Goal: Communication & Community: Answer question/provide support

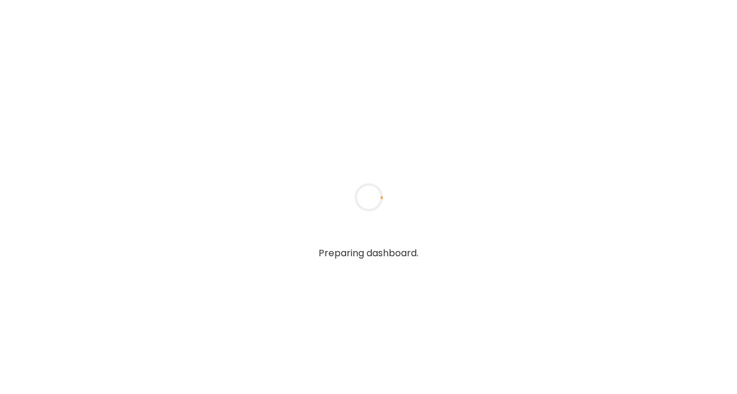
type textarea "**********"
type input "**********"
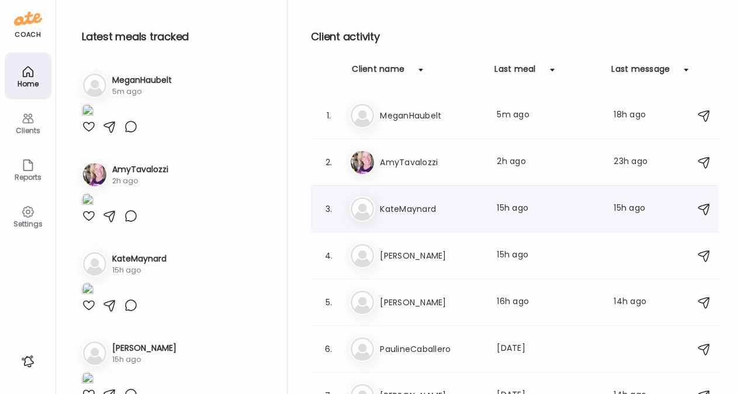
type input "**********"
click at [399, 217] on div "Ka KateMaynard Last meal: 15h ago Last message: 15h ago You: Dinner time over h…" at bounding box center [516, 209] width 334 height 26
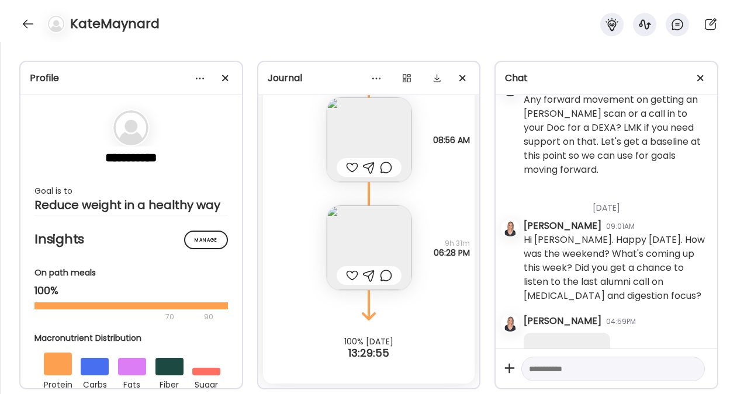
scroll to position [48556, 0]
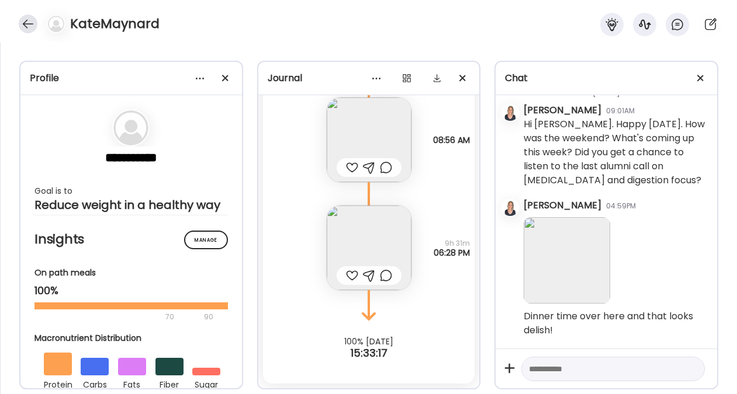
click at [30, 23] on div at bounding box center [28, 24] width 19 height 19
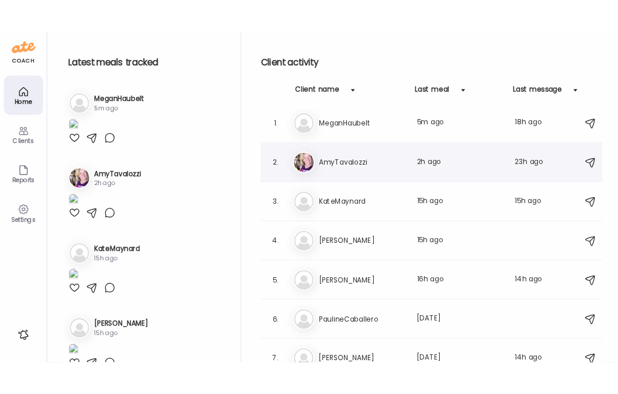
scroll to position [0, 0]
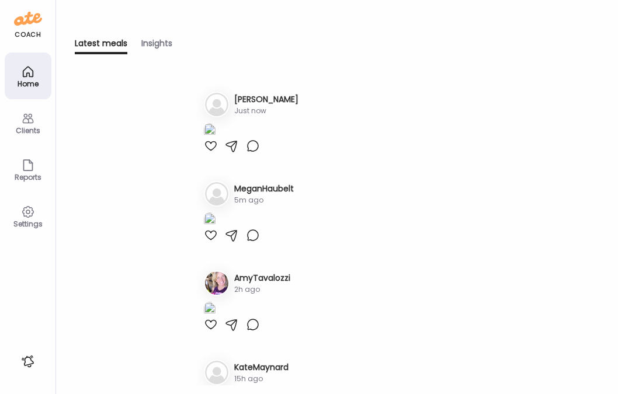
click at [33, 80] on div "Home" at bounding box center [28, 84] width 42 height 8
click at [23, 129] on div "Clients" at bounding box center [28, 131] width 42 height 8
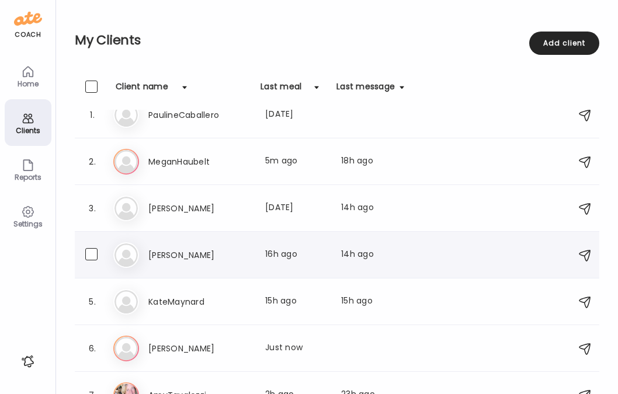
scroll to position [41, 0]
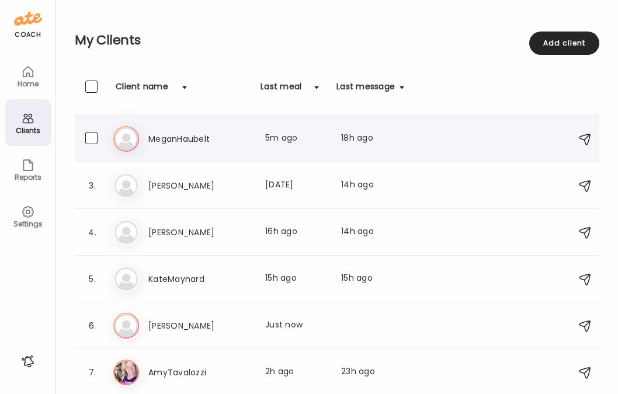
click at [211, 141] on h3 "MeganHaubelt" at bounding box center [199, 139] width 103 height 14
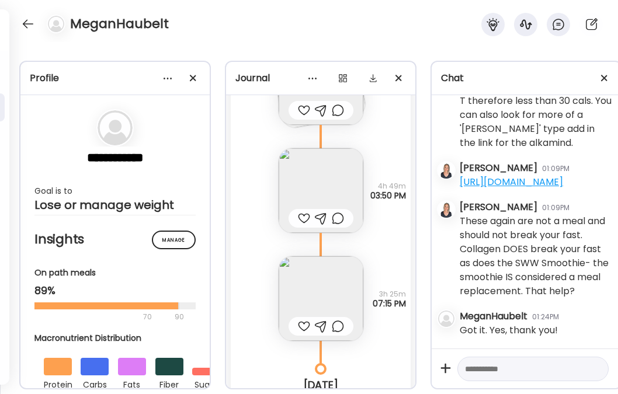
scroll to position [3660, 0]
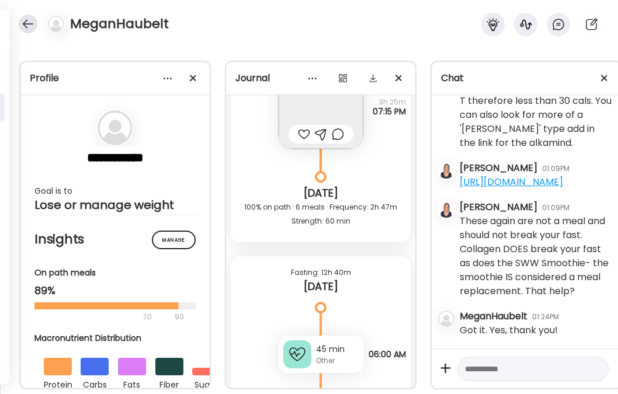
click at [34, 20] on div at bounding box center [28, 24] width 19 height 19
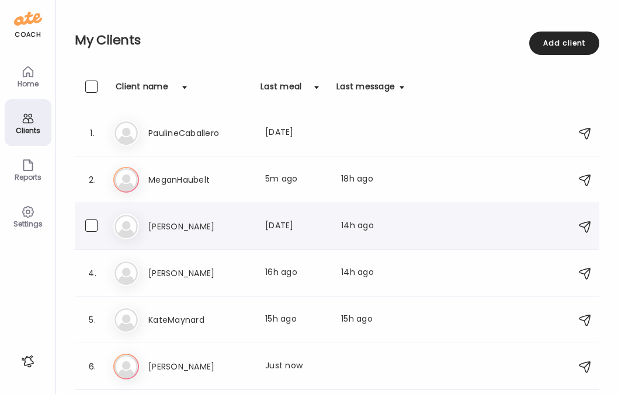
click at [166, 223] on h3 "[PERSON_NAME]" at bounding box center [199, 227] width 103 height 14
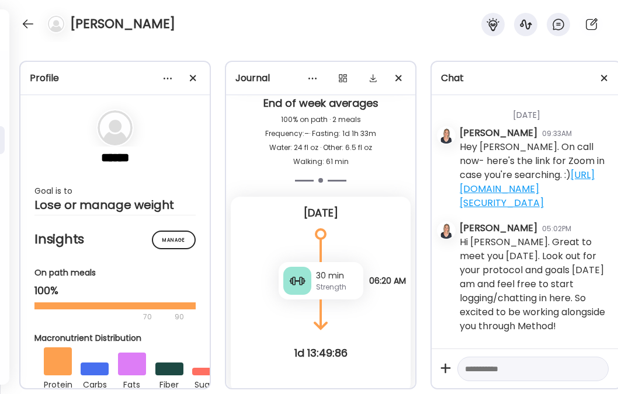
scroll to position [47, 0]
click at [501, 362] on textarea at bounding box center [522, 369] width 115 height 14
type textarea "**********"
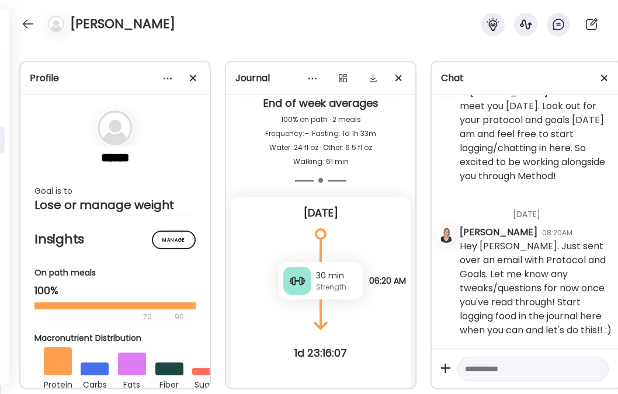
scroll to position [216, 0]
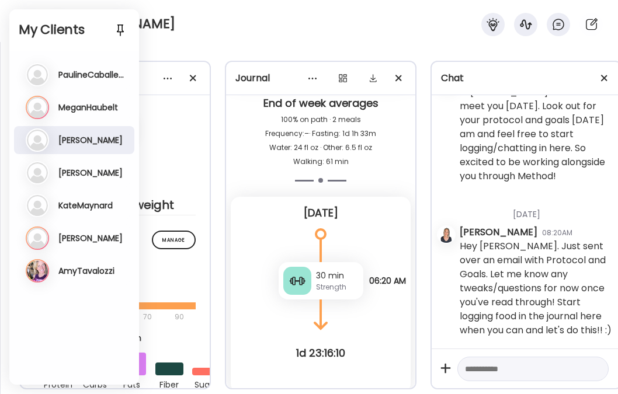
click at [87, 171] on h3 "[PERSON_NAME]" at bounding box center [90, 173] width 64 height 11
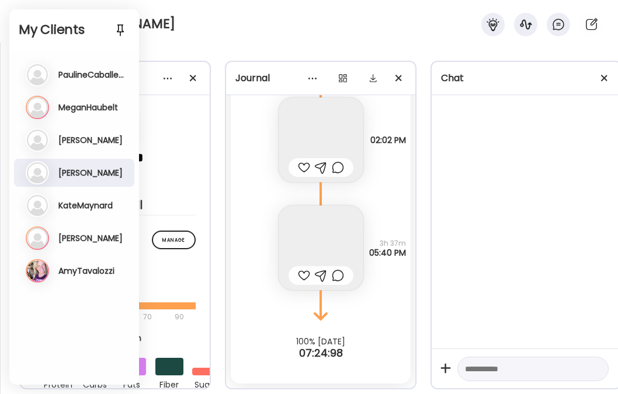
scroll to position [114, 0]
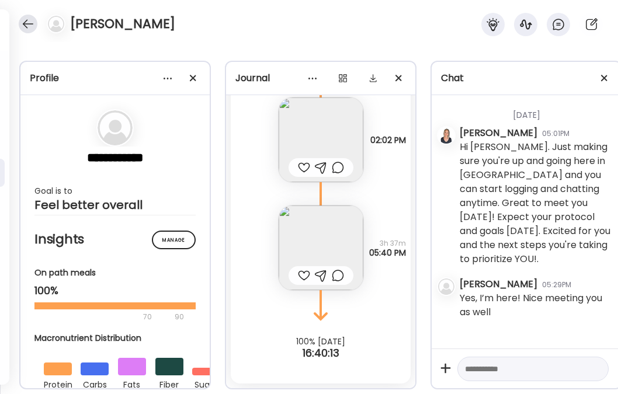
click at [33, 27] on div at bounding box center [28, 24] width 19 height 19
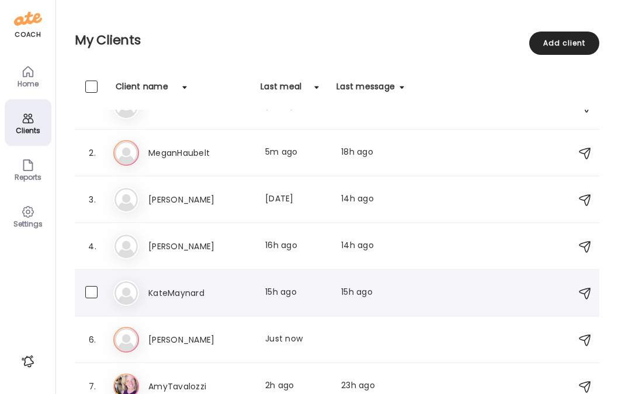
scroll to position [41, 0]
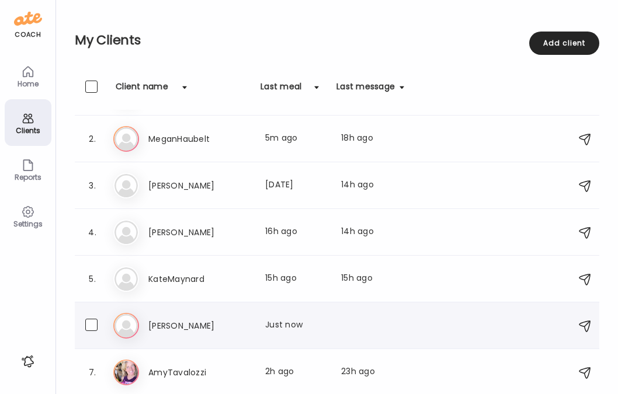
click at [184, 326] on h3 "[PERSON_NAME]" at bounding box center [199, 326] width 103 height 14
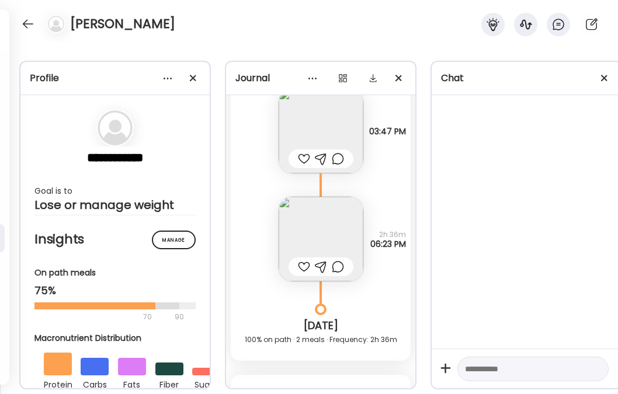
scroll to position [480, 0]
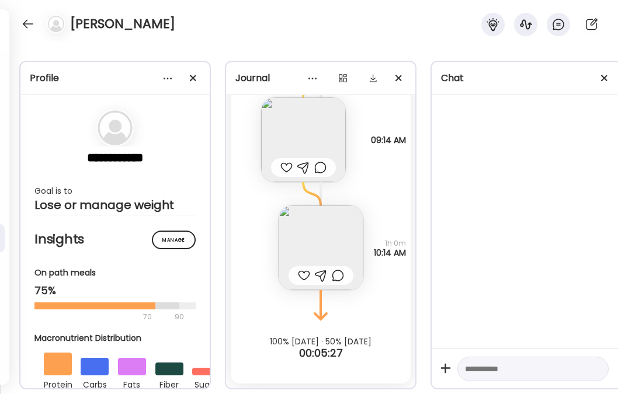
click at [312, 237] on img at bounding box center [321, 248] width 85 height 85
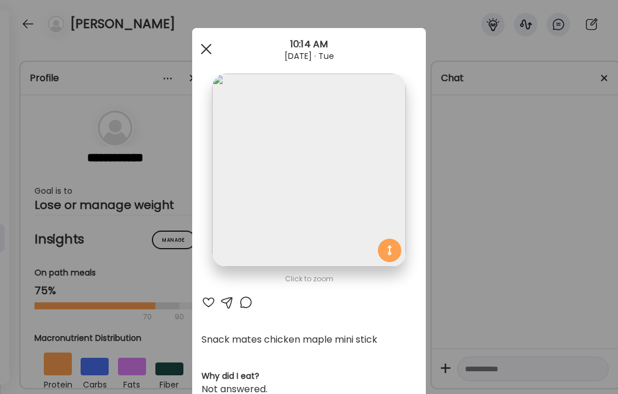
click at [202, 48] on span at bounding box center [206, 49] width 11 height 11
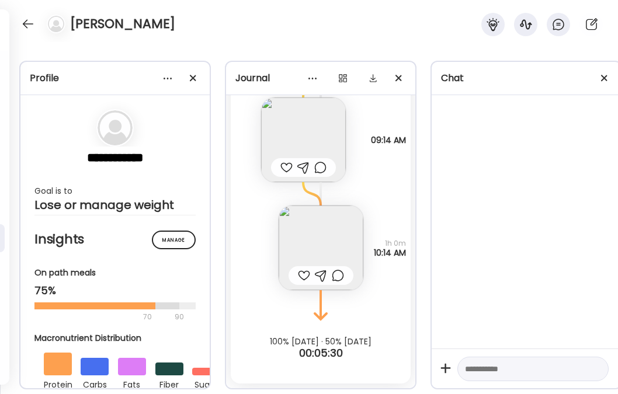
click at [527, 362] on textarea at bounding box center [522, 369] width 115 height 14
click at [557, 351] on textarea "**********" at bounding box center [522, 371] width 115 height 70
type textarea "**********"
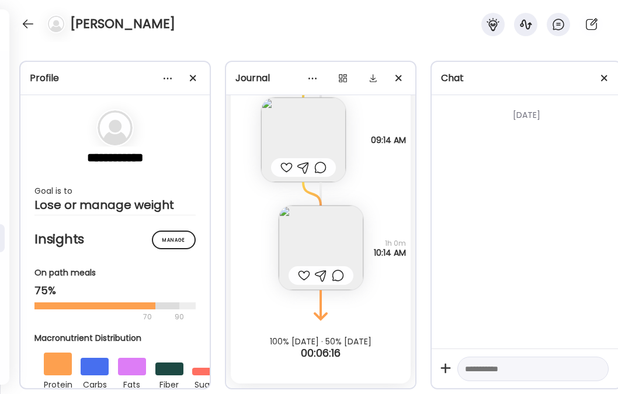
scroll to position [0, 0]
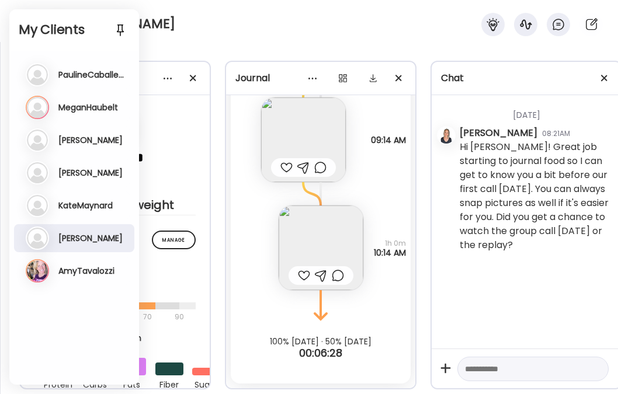
click at [73, 272] on h3 "AmyTavalozzi" at bounding box center [86, 271] width 56 height 11
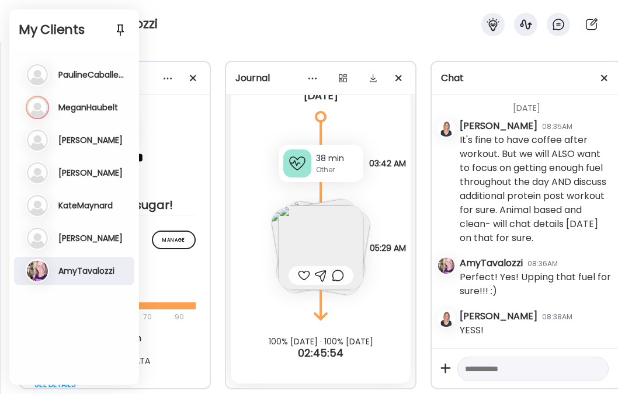
scroll to position [2507, 0]
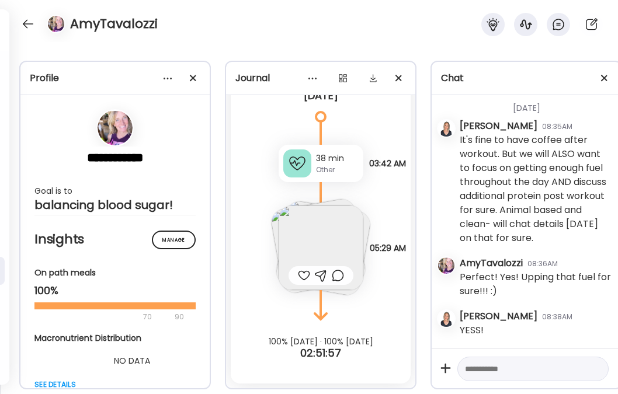
click at [310, 244] on img at bounding box center [321, 248] width 85 height 85
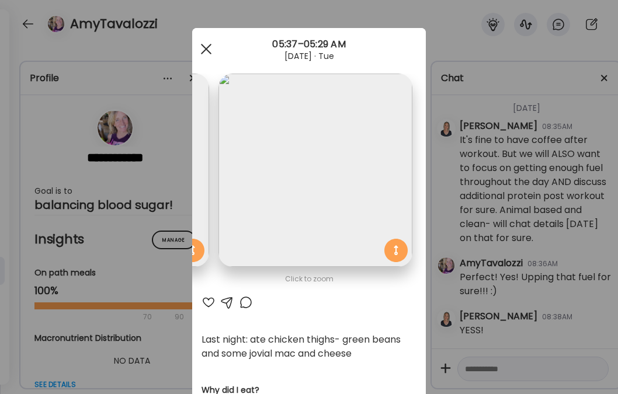
click at [205, 48] on div at bounding box center [206, 48] width 23 height 23
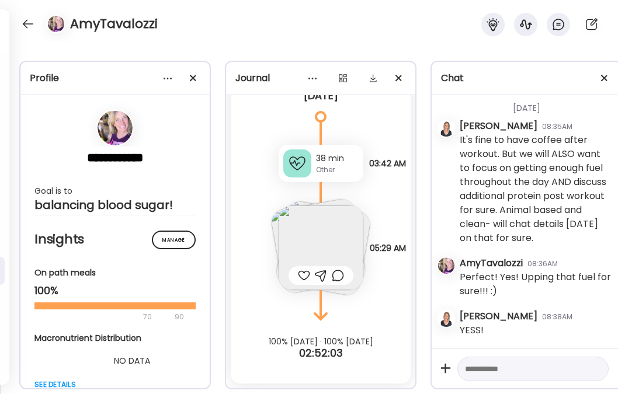
click at [495, 362] on textarea at bounding box center [522, 369] width 115 height 14
type textarea "**********"
click at [539, 360] on textarea "**********" at bounding box center [522, 334] width 115 height 84
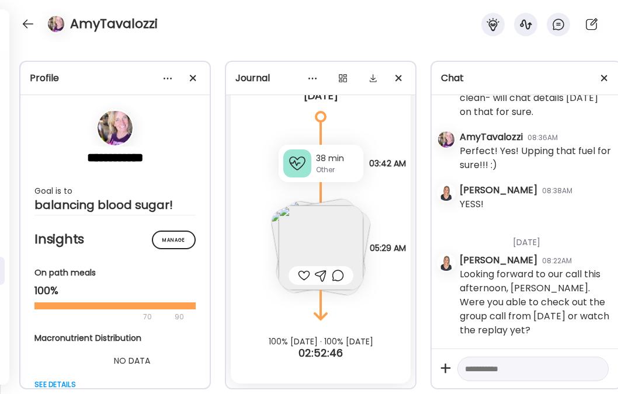
scroll to position [2633, 0]
click at [27, 22] on div at bounding box center [28, 24] width 19 height 19
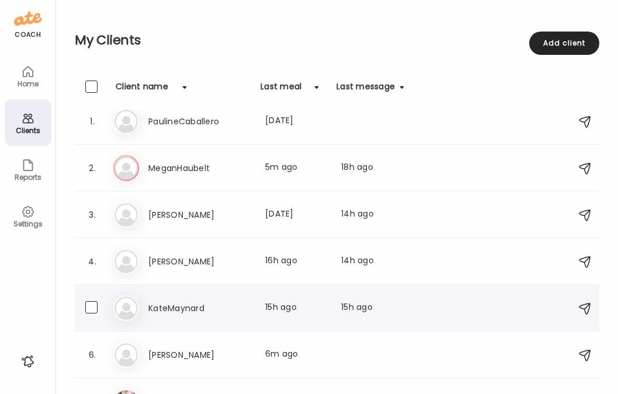
scroll to position [41, 0]
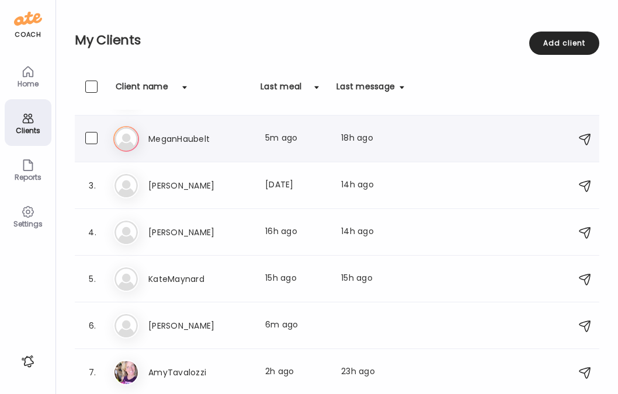
click at [166, 138] on h3 "MeganHaubelt" at bounding box center [199, 139] width 103 height 14
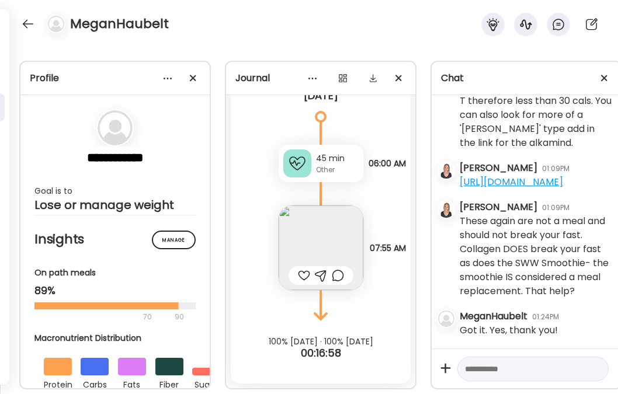
scroll to position [4172, 0]
click at [312, 235] on img at bounding box center [321, 248] width 85 height 85
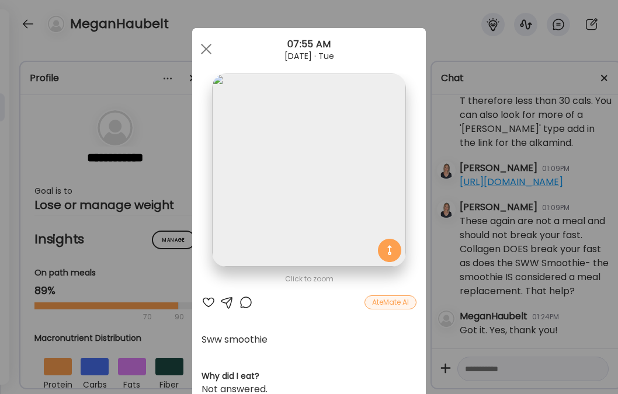
scroll to position [0, 0]
click at [203, 51] on span at bounding box center [206, 49] width 11 height 11
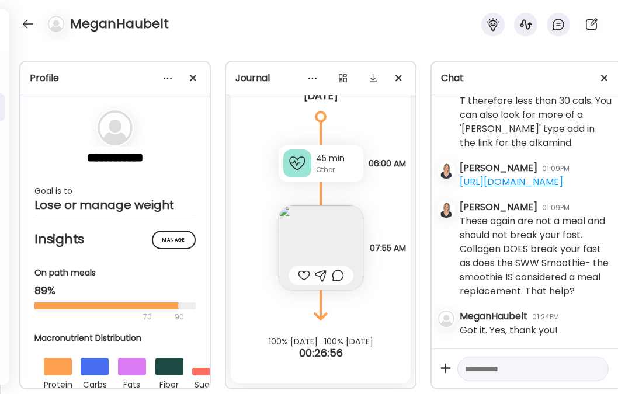
click at [320, 269] on div at bounding box center [321, 276] width 12 height 14
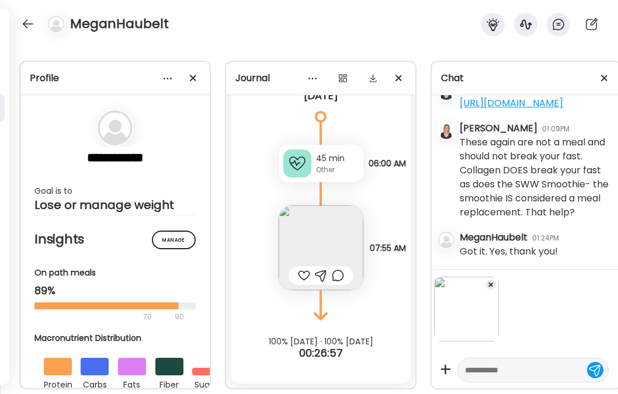
click at [488, 363] on textarea at bounding box center [522, 370] width 115 height 14
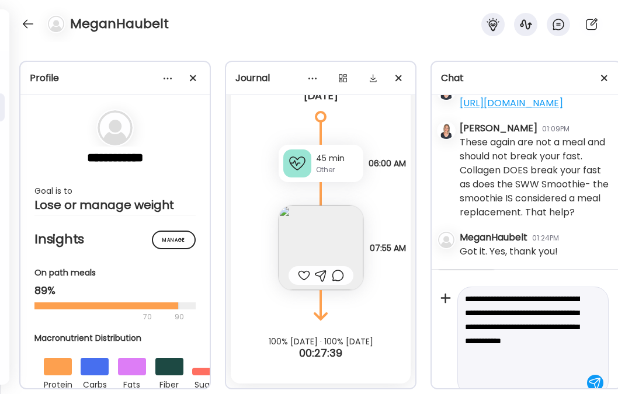
scroll to position [85, 0]
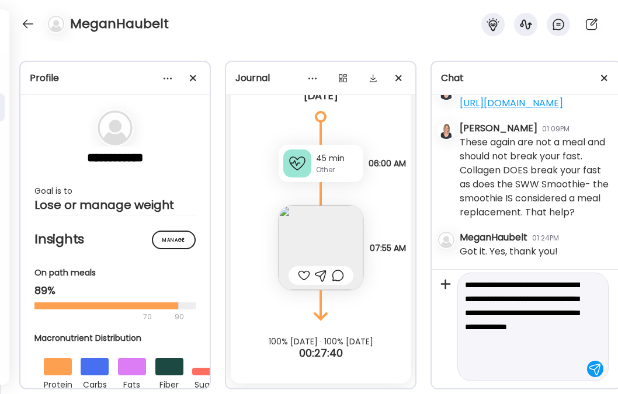
type textarea "**********"
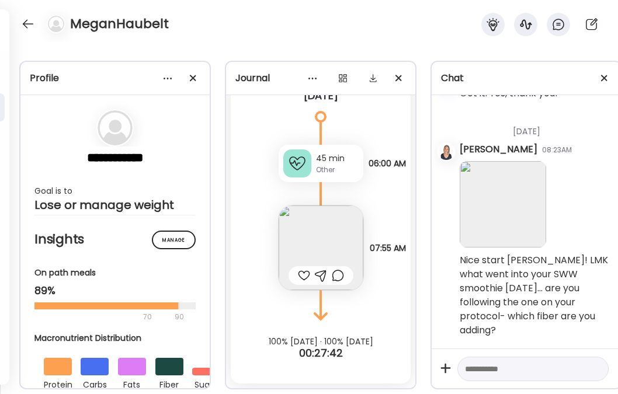
scroll to position [4396, 0]
